Goal: Navigation & Orientation: Find specific page/section

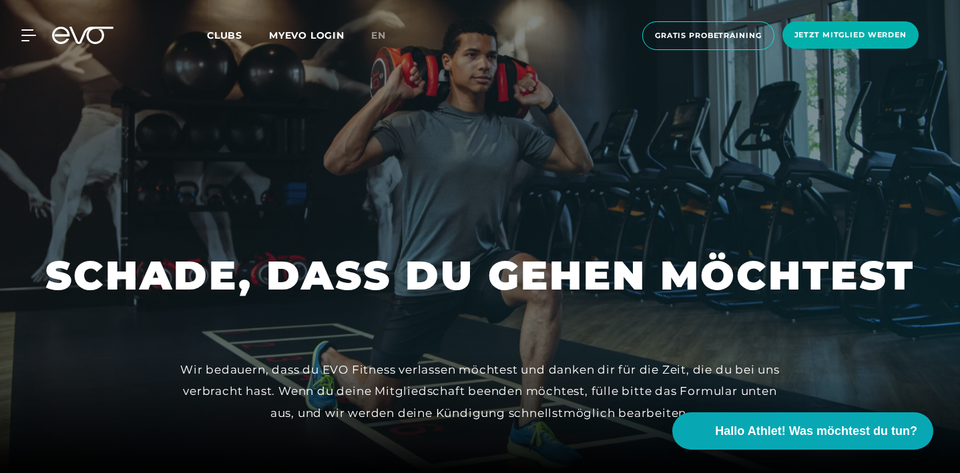
click at [38, 33] on div "MyEVO Login Über EVO Mitgliedschaften Probetraining TAGESPASS EVO Studios [GEOG…" at bounding box center [20, 35] width 47 height 12
click at [25, 42] on div "MyEVO Login Über EVO Mitgliedschaften Probetraining TAGESPASS EVO Studios [GEOG…" at bounding box center [480, 36] width 954 height 50
click at [27, 38] on icon at bounding box center [30, 35] width 19 height 12
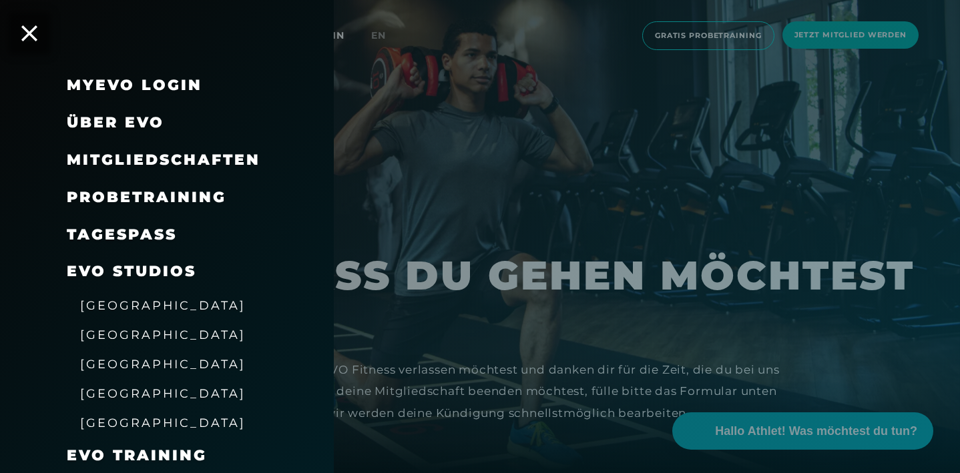
click at [149, 161] on span "Mitgliedschaften" at bounding box center [164, 160] width 194 height 18
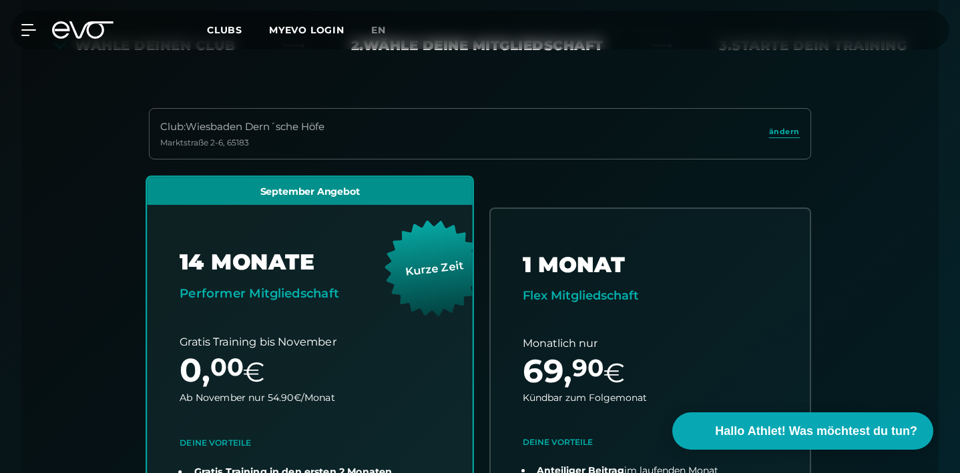
scroll to position [349, 0]
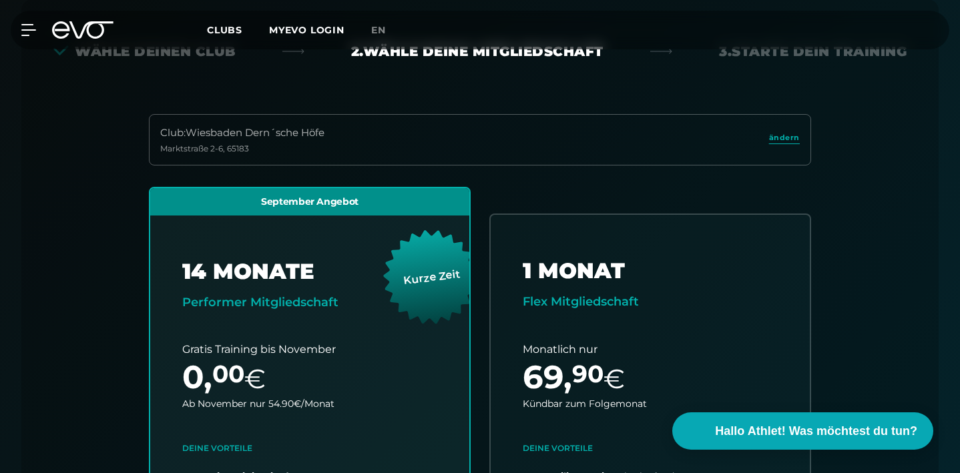
click at [780, 130] on div "Club : Wiesbaden Dern´sche [STREET_ADDRESS]" at bounding box center [480, 139] width 662 height 51
click at [780, 135] on span "ändern" at bounding box center [784, 137] width 31 height 11
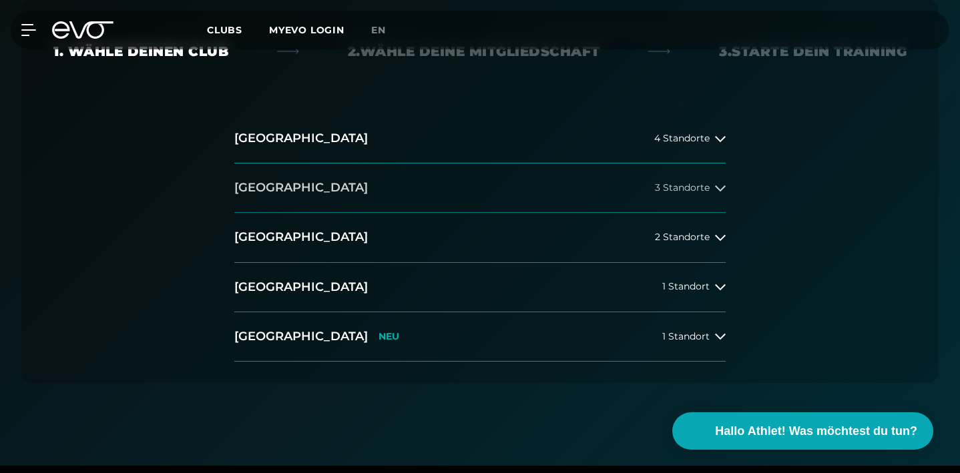
click at [298, 190] on button "[GEOGRAPHIC_DATA] 3 Standorte" at bounding box center [479, 188] width 491 height 49
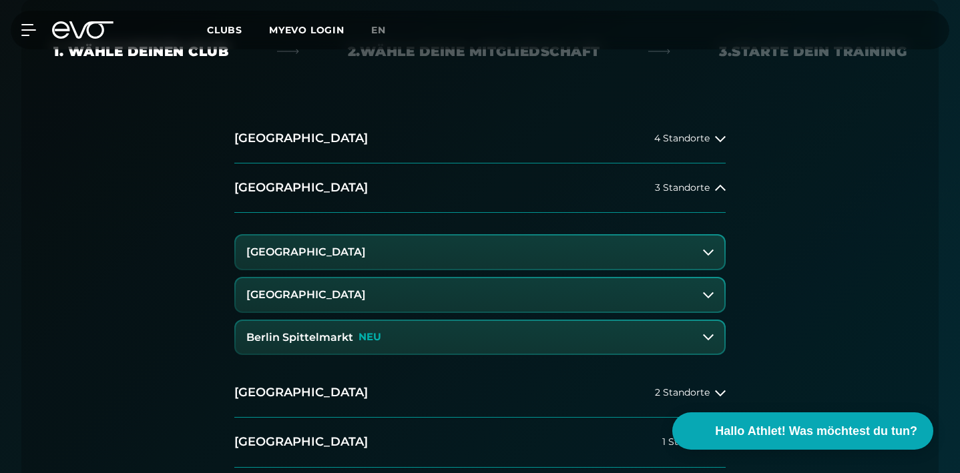
click at [282, 253] on h3 "[GEOGRAPHIC_DATA]" at bounding box center [305, 252] width 119 height 12
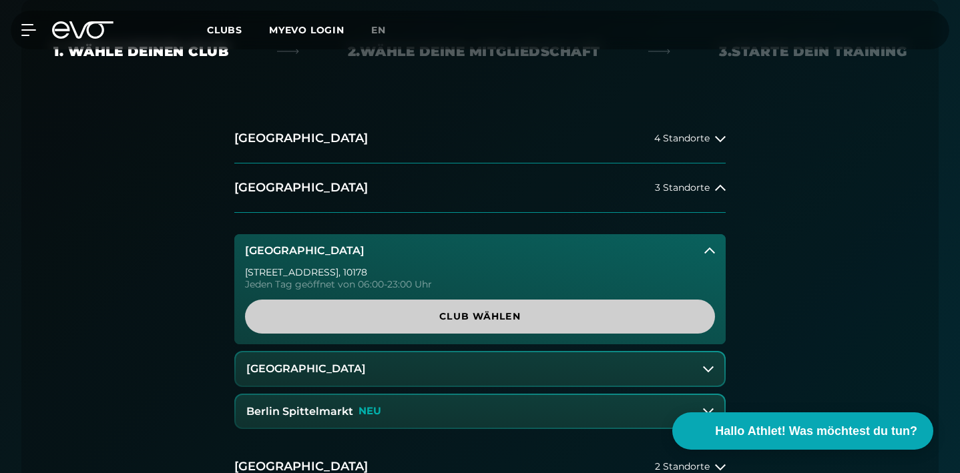
click at [380, 319] on span "Club wählen" at bounding box center [480, 317] width 438 height 14
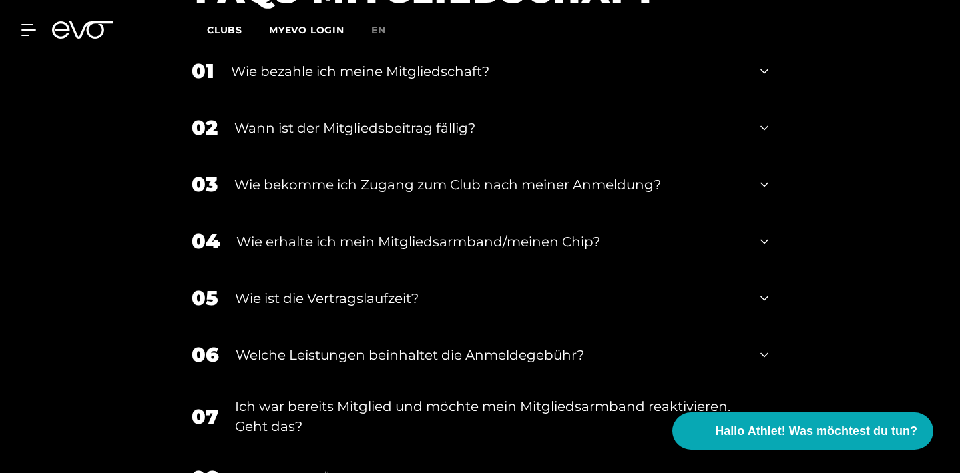
scroll to position [2213, 0]
